Goal: Complete application form

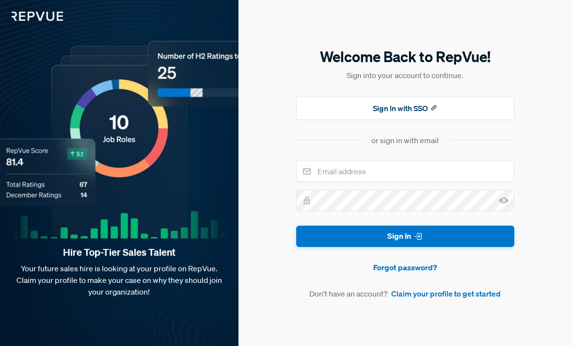
click at [485, 299] on link "Claim your profile to get started" at bounding box center [446, 294] width 110 height 12
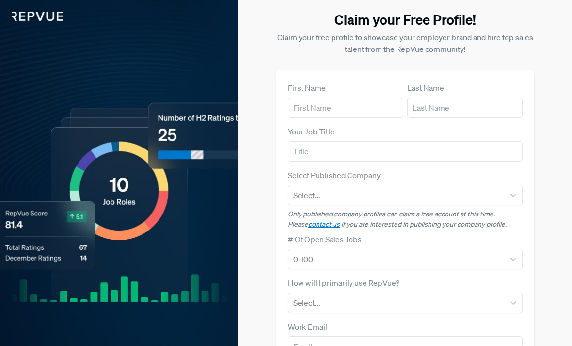
click at [362, 93] on div "First Name" at bounding box center [345, 100] width 115 height 36
click at [357, 100] on input "text" at bounding box center [345, 107] width 115 height 20
click at [360, 104] on input "text" at bounding box center [345, 107] width 115 height 20
type input "[PERSON_NAME]"
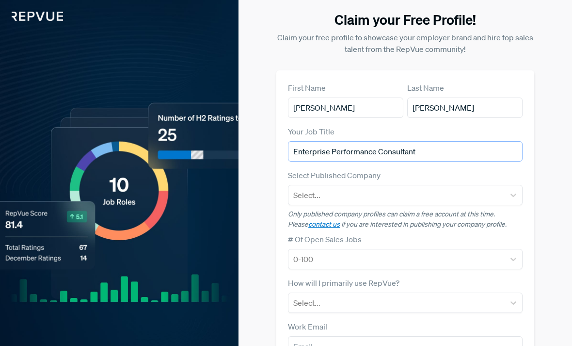
type input "Enterprise Performance Consultant"
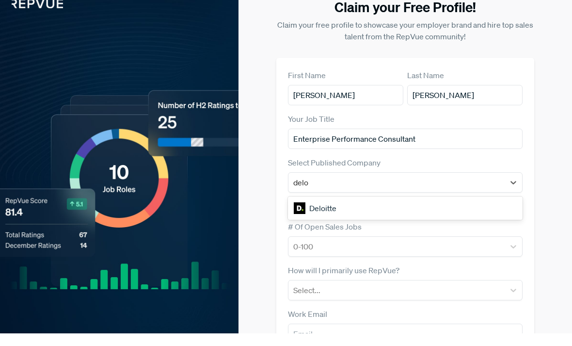
click at [417, 211] on div "Deloitte" at bounding box center [405, 220] width 234 height 19
type input "delo"
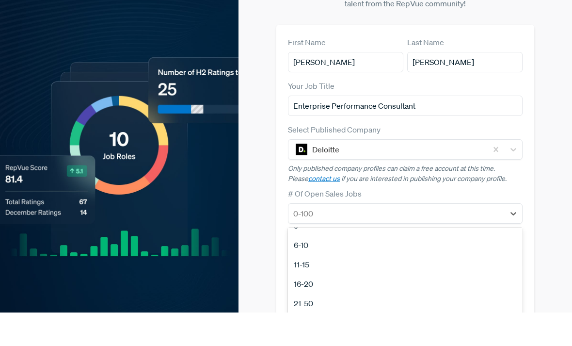
scroll to position [91, 0]
click at [416, 327] on div "21-50" at bounding box center [405, 336] width 234 height 19
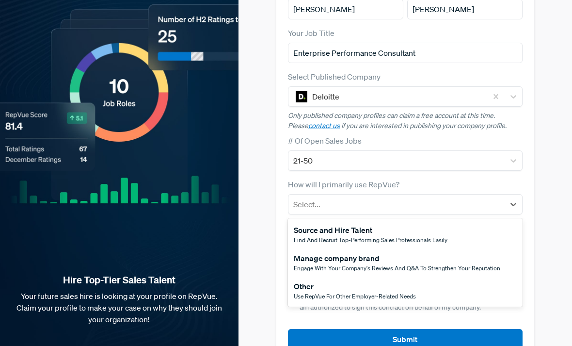
scroll to position [97, 0]
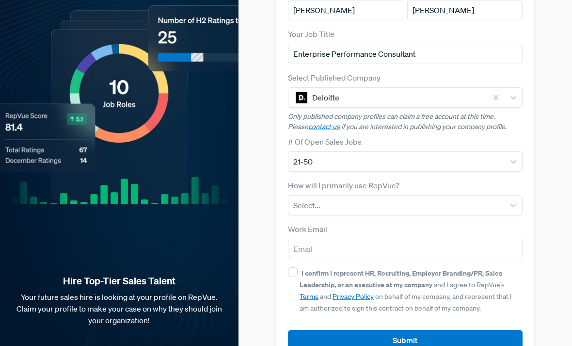
click at [551, 265] on div "Claim your Free Profile! Claim your free profile to showcase your employer bran…" at bounding box center [405, 138] width 322 height 471
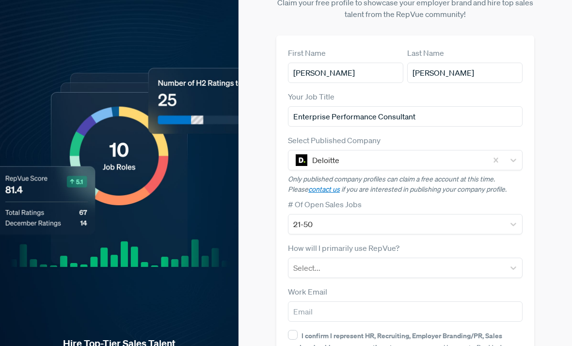
scroll to position [0, 0]
